Goal: Complete application form: Complete application form

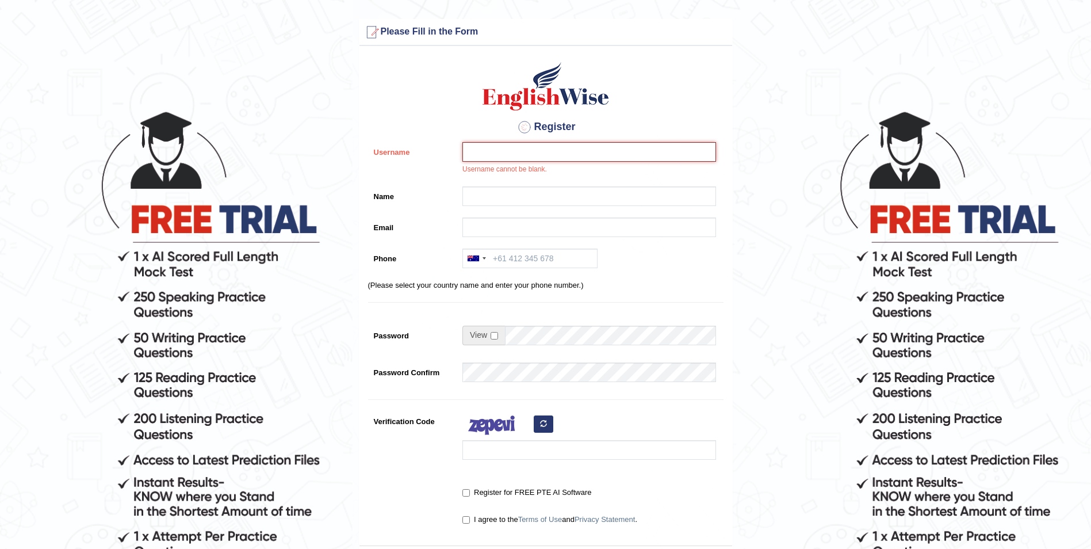
paste input "Sanjay"
paste input "2567"
click at [496, 151] on input "Sanjay 2567" at bounding box center [589, 152] width 254 height 20
type input "Sanjay2567"
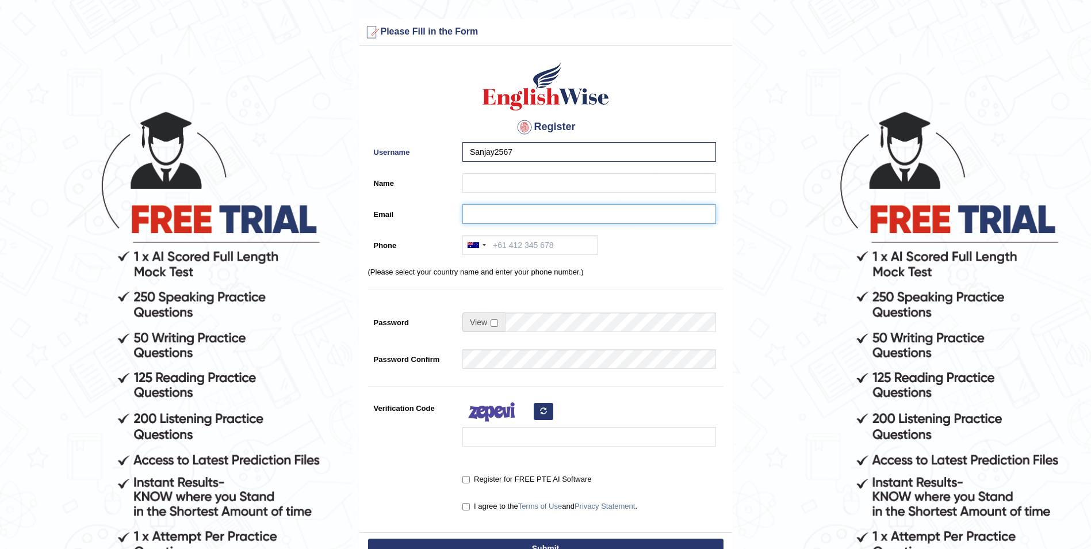
click at [483, 213] on input "Email" at bounding box center [589, 214] width 254 height 20
paste input "sanjay.concordia@gmail.com"
type input "sanjay.concordia@gmail.com"
click at [489, 182] on input "Name" at bounding box center [589, 183] width 254 height 20
type input "Sanjaykumar Dadhania"
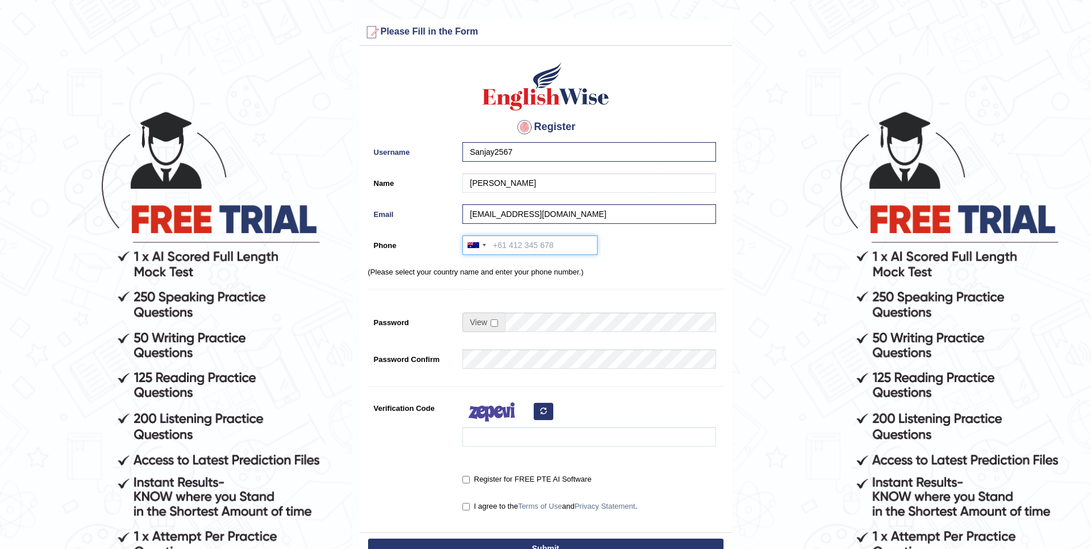
click at [557, 248] on input "Phone" at bounding box center [529, 245] width 135 height 20
click at [486, 247] on div at bounding box center [476, 245] width 26 height 18
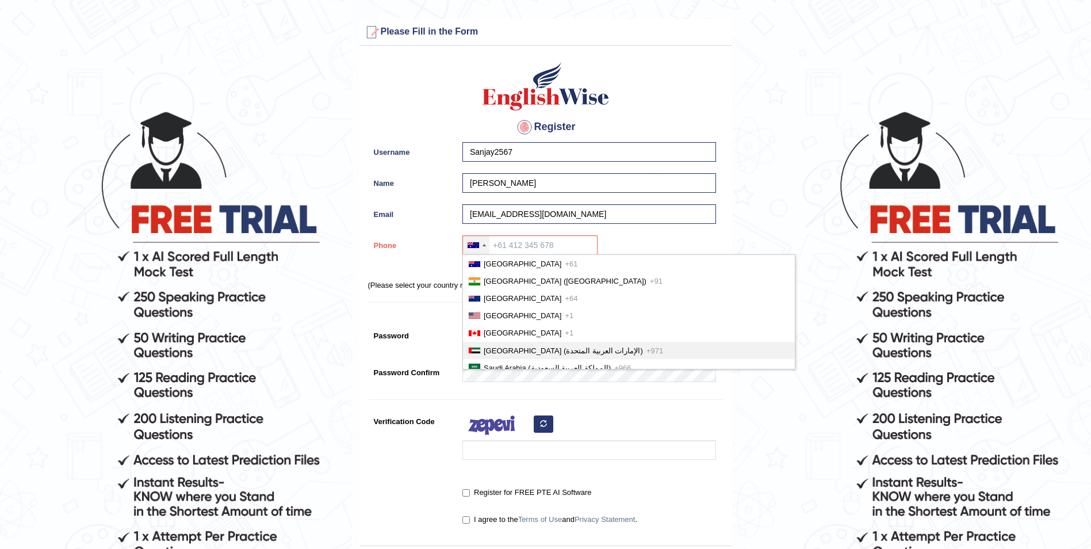
click at [515, 353] on span "United Arab Emirates (‫الإمارات العربية المتحدة‬‎)" at bounding box center [563, 350] width 159 height 9
type input "+971"
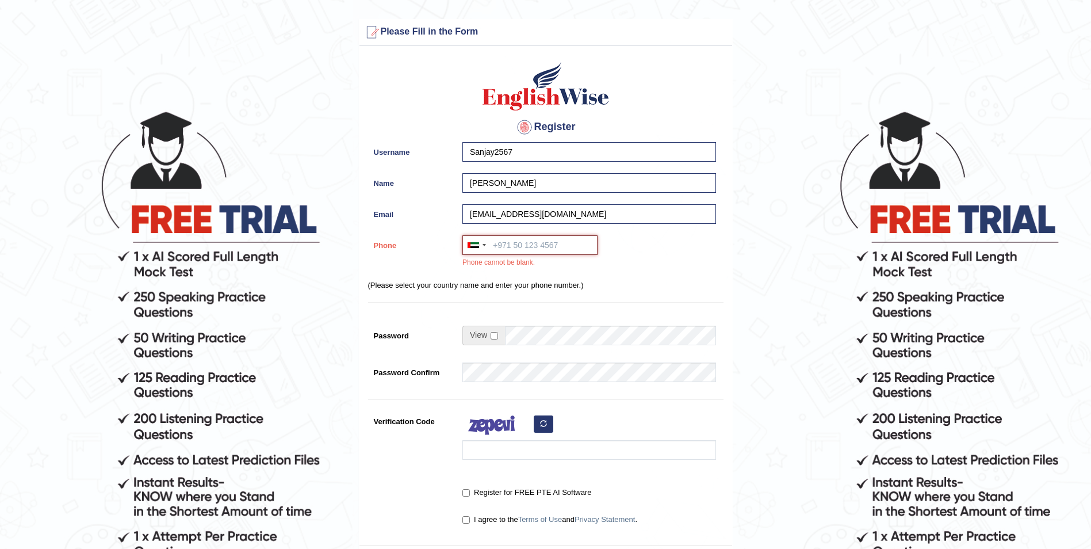
paste input "+971 52 938 2567"
type input "+971 52 938 2567"
drag, startPoint x: 523, startPoint y: 148, endPoint x: 420, endPoint y: 139, distance: 103.9
click at [420, 139] on div "Register Username Sanjay2567 Name Sanjaykumar Dadhania Email sanjay.concordia@g…" at bounding box center [545, 299] width 373 height 494
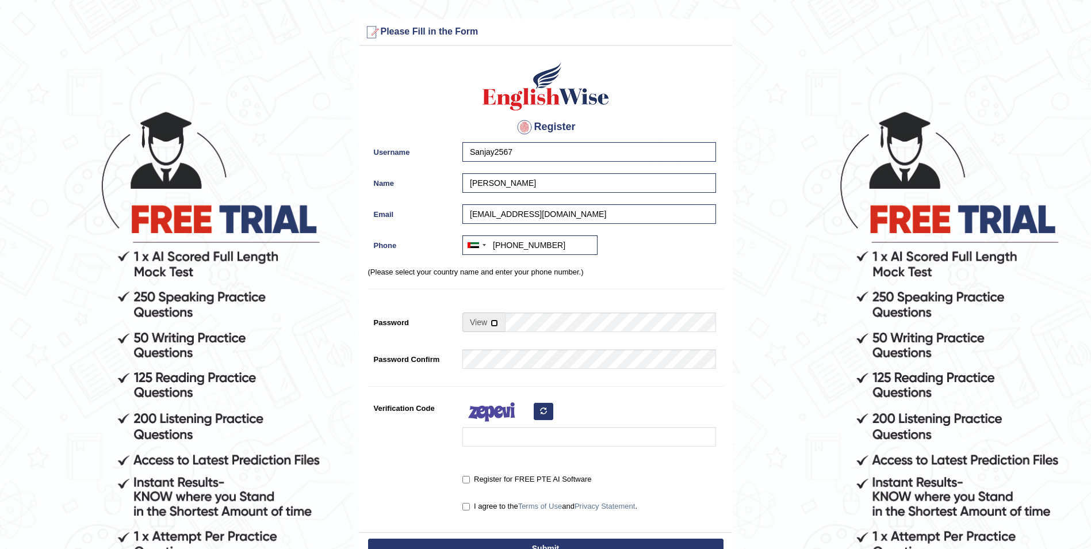
click at [494, 324] on input "checkbox" at bounding box center [494, 322] width 7 height 7
checkbox input "true"
click at [554, 330] on input "Password" at bounding box center [610, 322] width 211 height 20
paste input "Sanjay2567"
click at [552, 312] on input "Sanjay2567" at bounding box center [610, 322] width 211 height 20
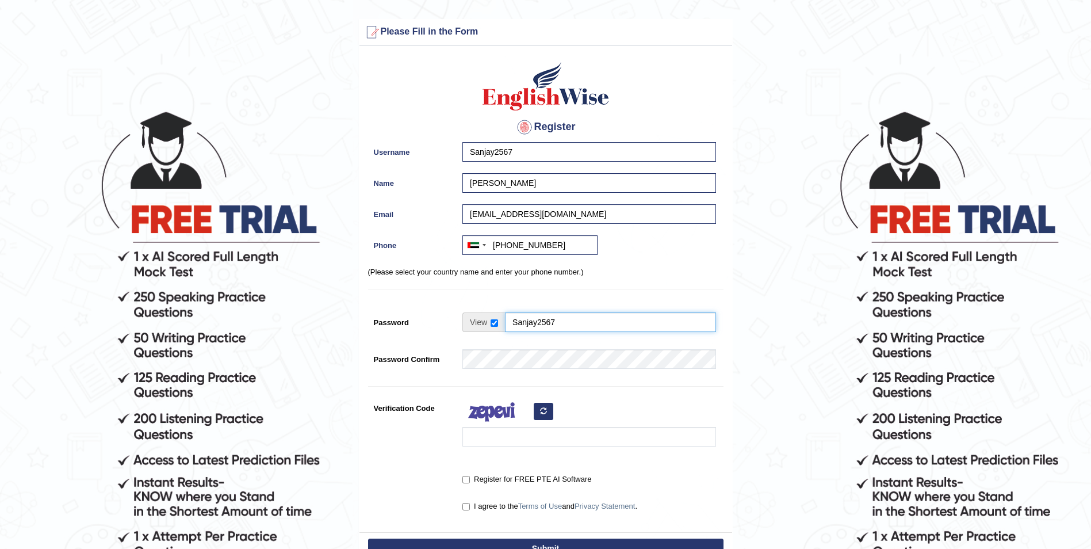
drag, startPoint x: 572, startPoint y: 323, endPoint x: 488, endPoint y: 326, distance: 83.5
click at [488, 326] on div "Sanjay2567" at bounding box center [589, 322] width 254 height 20
type input "Sanjay2567"
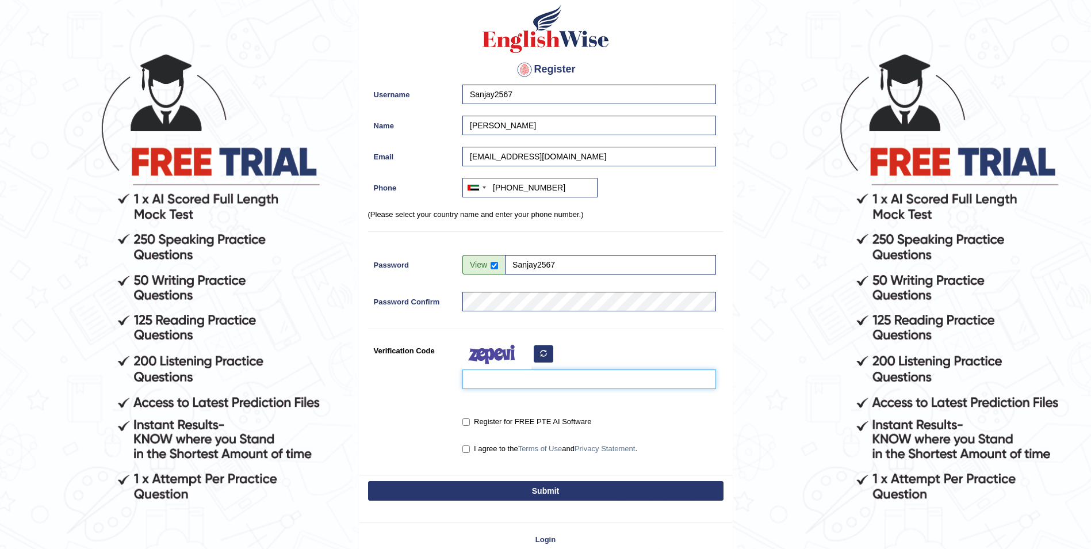
click at [480, 385] on input "Verification Code" at bounding box center [589, 379] width 254 height 20
type input "pabazap"
click at [465, 424] on input "Register for FREE PTE AI Software" at bounding box center [465, 421] width 7 height 7
checkbox input "true"
click at [466, 452] on input "I agree to the Terms of Use and Privacy Statement ." at bounding box center [465, 448] width 7 height 7
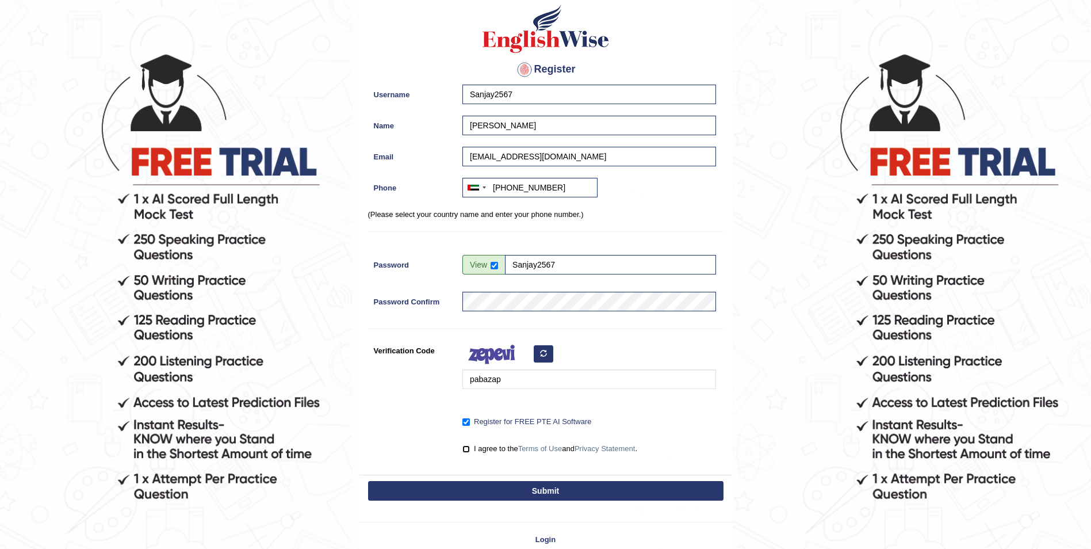
checkbox input "true"
click at [538, 491] on button "Submit" at bounding box center [545, 491] width 355 height 20
type input "+971529382567"
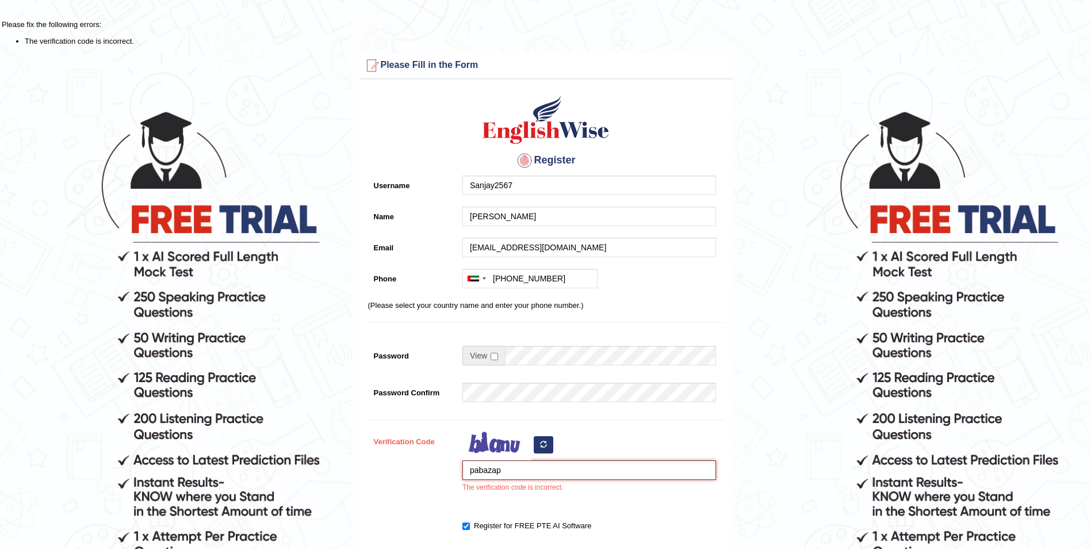
drag, startPoint x: 510, startPoint y: 472, endPoint x: 445, endPoint y: 478, distance: 64.7
click at [445, 478] on div "Verification Code pabazap The verification code is incorrect." at bounding box center [545, 464] width 355 height 67
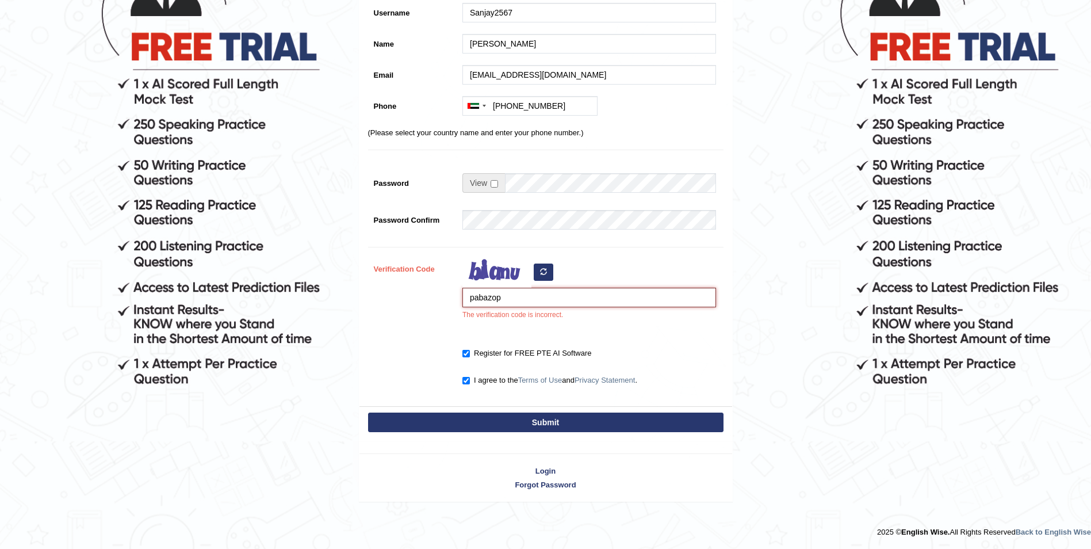
type input "pabazop"
click at [561, 422] on button "Submit" at bounding box center [545, 422] width 355 height 20
type input "+971529382567"
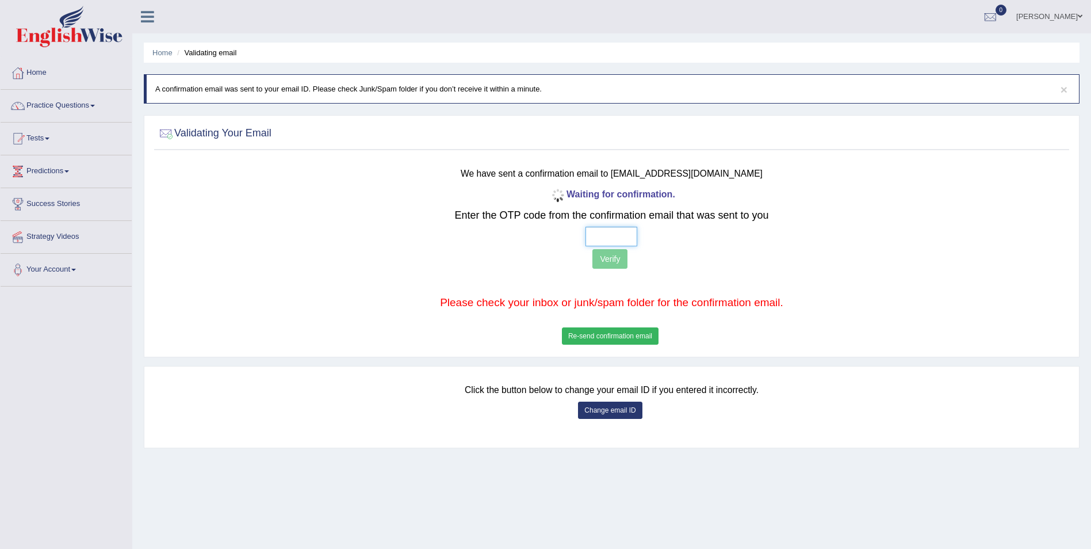
click at [587, 237] on input "text" at bounding box center [612, 237] width 52 height 20
type input "3 1 8 7"
click at [606, 255] on button "Verify" at bounding box center [609, 259] width 35 height 20
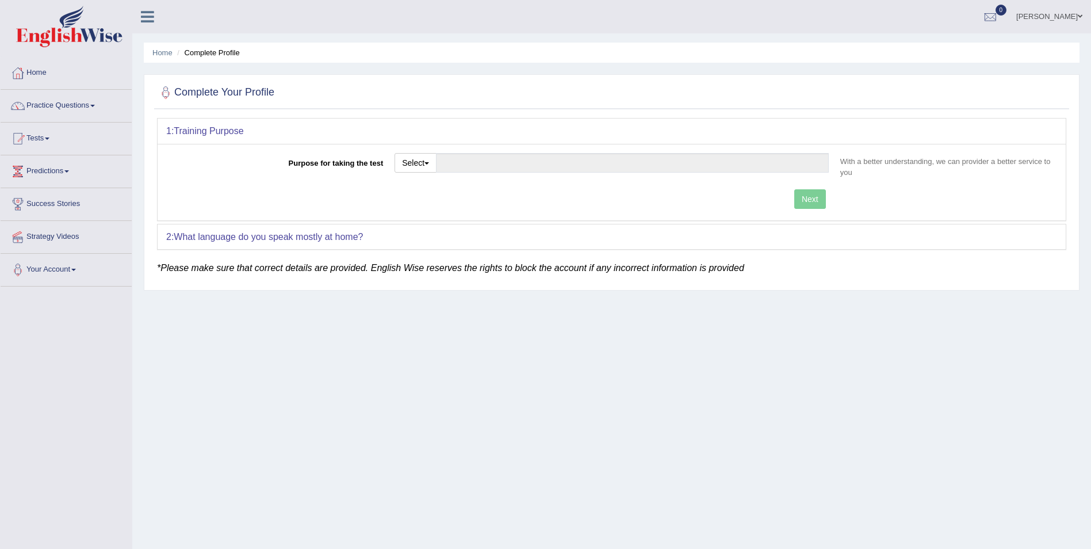
click at [1080, 16] on span at bounding box center [1080, 16] width 5 height 7
click at [1059, 143] on link "Log out" at bounding box center [1028, 137] width 124 height 26
